Goal: Information Seeking & Learning: Learn about a topic

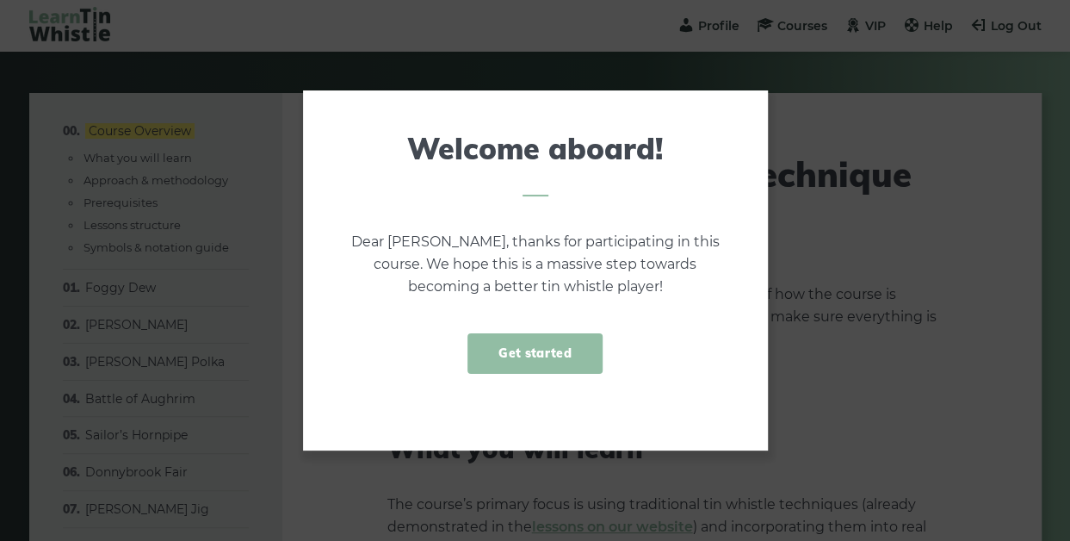
click at [547, 349] on link "Get started" at bounding box center [534, 353] width 134 height 40
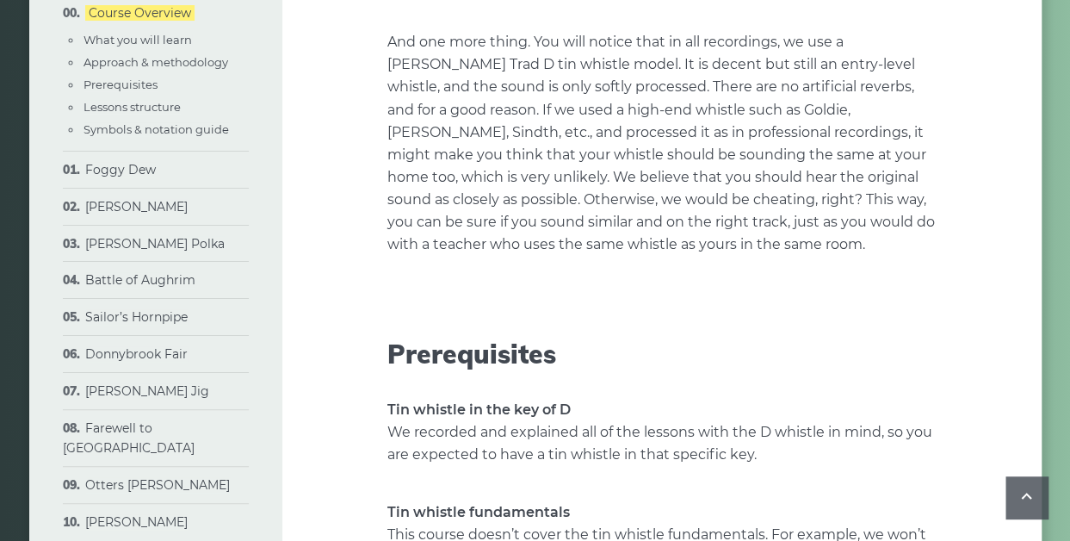
scroll to position [1498, 0]
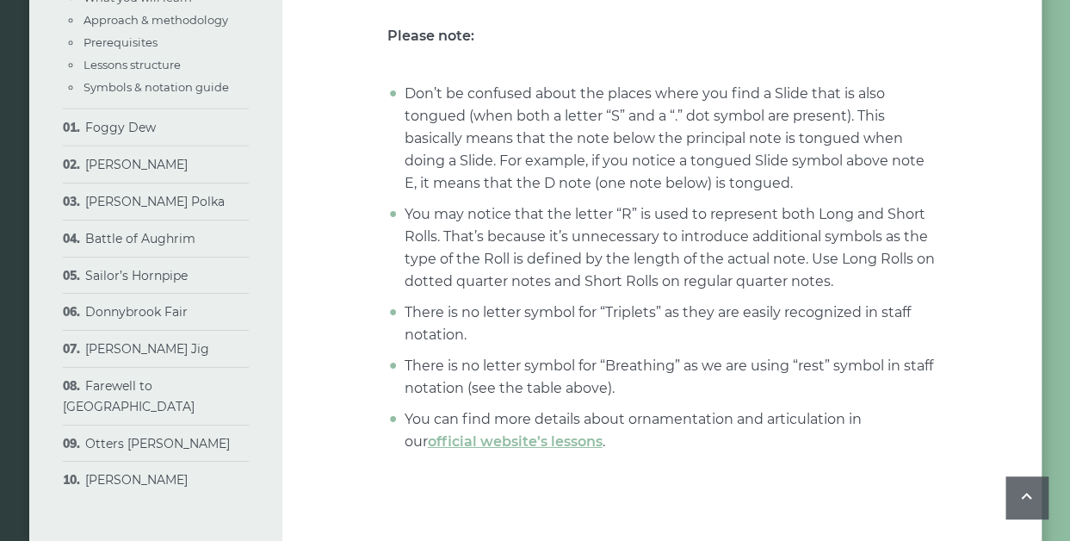
scroll to position [5859, 0]
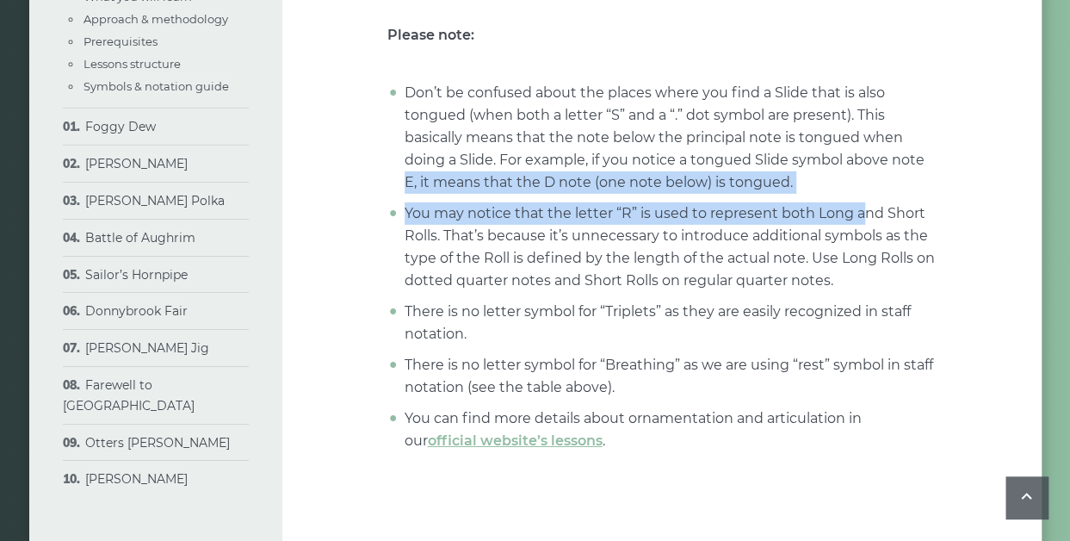
drag, startPoint x: 856, startPoint y: 168, endPoint x: 964, endPoint y: 129, distance: 114.3
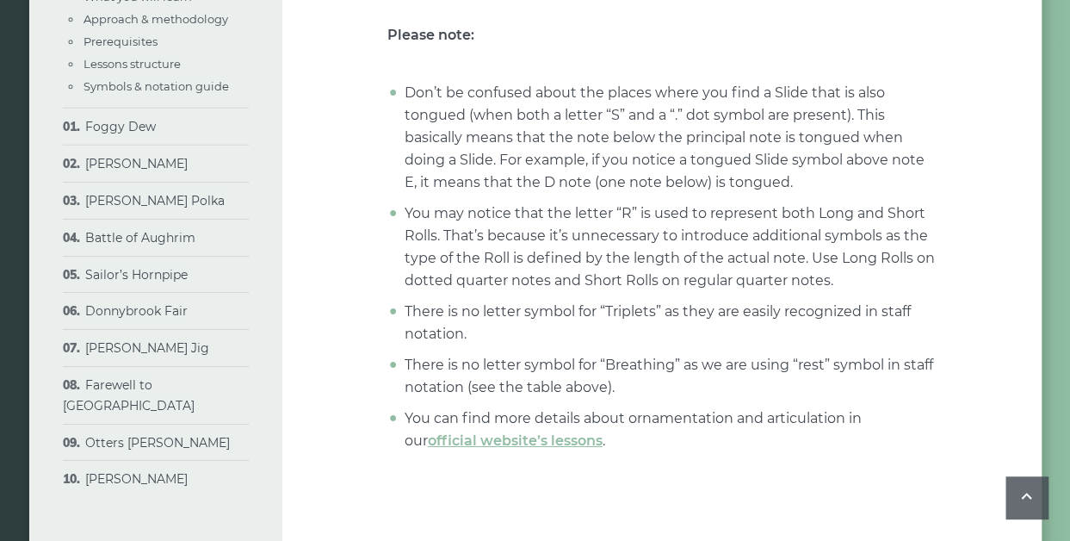
drag, startPoint x: 964, startPoint y: 129, endPoint x: 993, endPoint y: 219, distance: 95.0
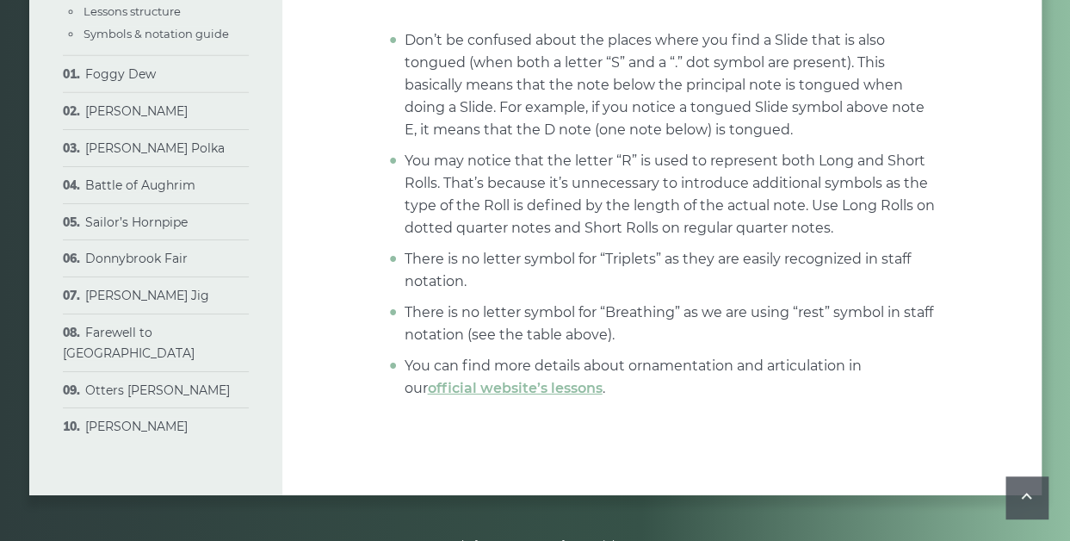
scroll to position [5934, 0]
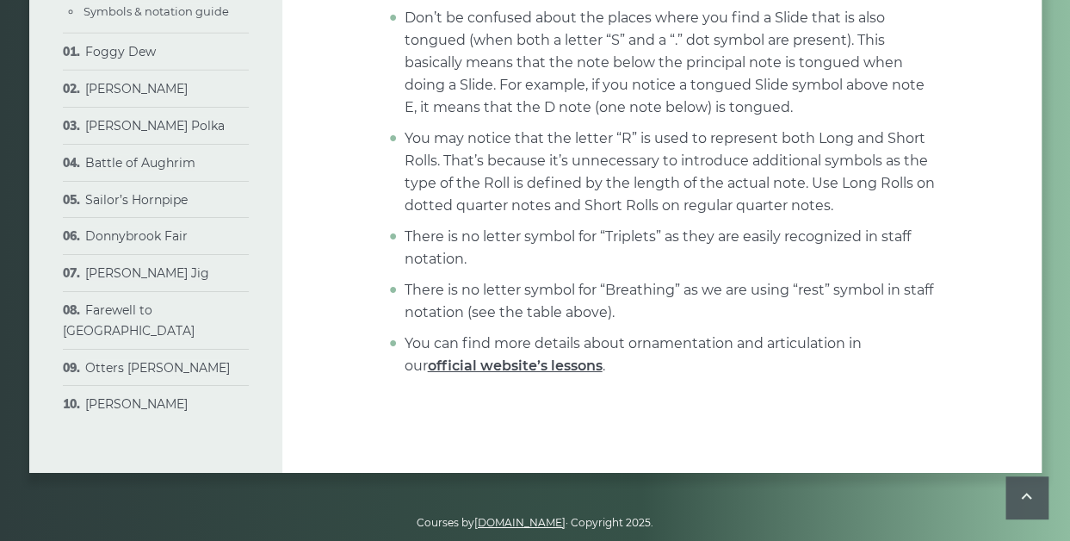
click at [547, 357] on link "official website’s lessons" at bounding box center [515, 365] width 175 height 16
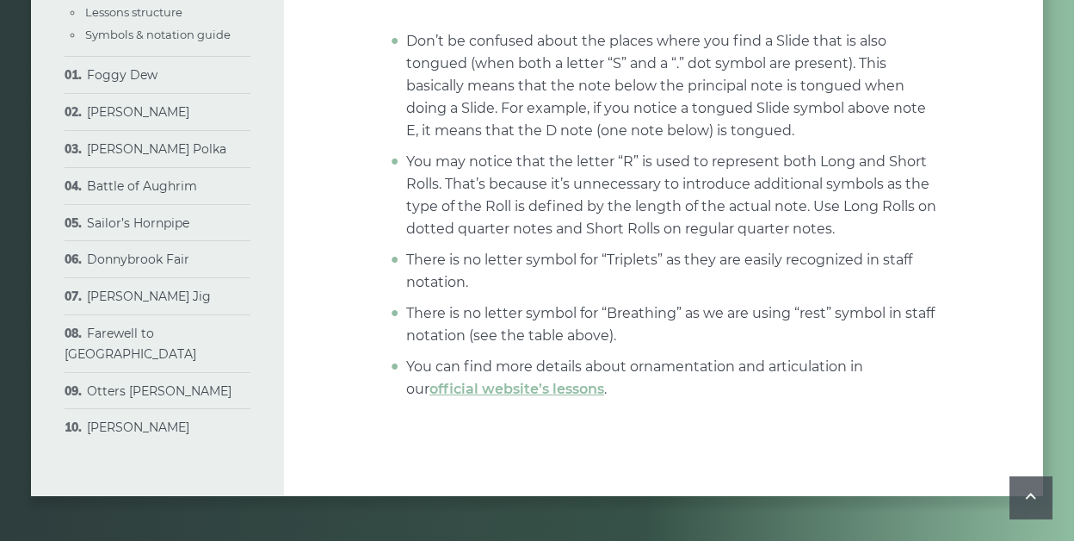
scroll to position [5934, 0]
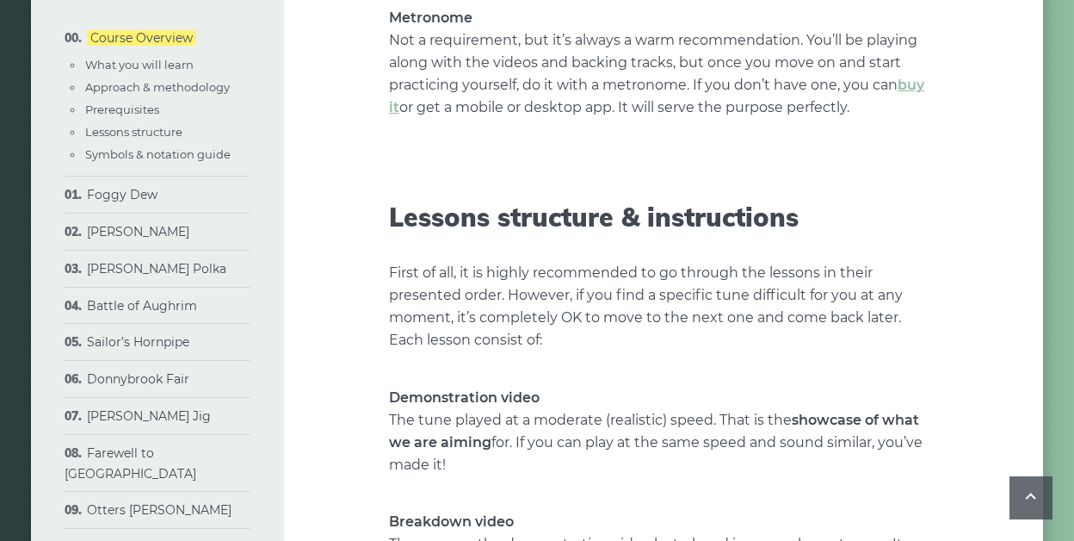
scroll to position [2228, 0]
